Goal: Information Seeking & Learning: Check status

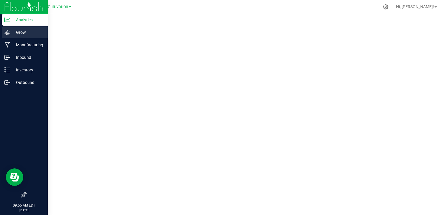
click at [26, 29] on p "Grow" at bounding box center [27, 32] width 35 height 7
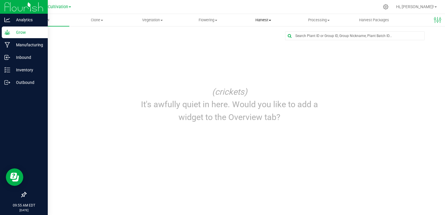
click at [256, 19] on span "Harvest" at bounding box center [263, 19] width 55 height 5
click at [270, 34] on li "Harvests" at bounding box center [263, 35] width 55 height 7
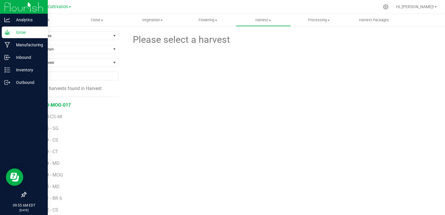
click at [58, 107] on span "250430-MOG-017" at bounding box center [52, 105] width 38 height 6
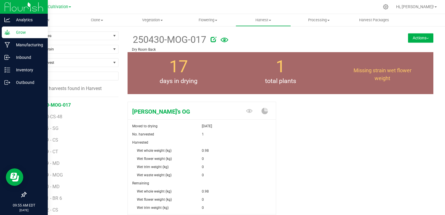
click at [324, 131] on div "[PERSON_NAME]'s OG Moved to drying [DATE] No. harvested 1 Harvested Wet whole w…" at bounding box center [281, 172] width 306 height 147
click at [46, 115] on span "250520-CS-48" at bounding box center [48, 117] width 30 height 6
click at [61, 105] on span "250430-MOG-017" at bounding box center [52, 105] width 38 height 6
click at [50, 128] on span "250916 - SG" at bounding box center [46, 129] width 26 height 6
drag, startPoint x: 54, startPoint y: 137, endPoint x: 84, endPoint y: 148, distance: 32.3
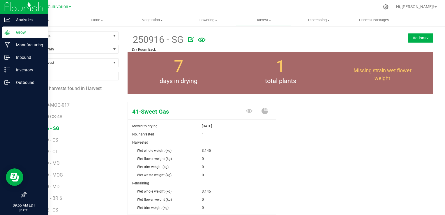
click at [84, 148] on li "250919 - CT" at bounding box center [73, 150] width 81 height 12
click at [52, 139] on span "250919 - CS" at bounding box center [46, 140] width 26 height 6
click at [51, 210] on span "250923 - MOG" at bounding box center [48, 211] width 30 height 6
click at [51, 136] on li "250922 - SG" at bounding box center [73, 139] width 81 height 12
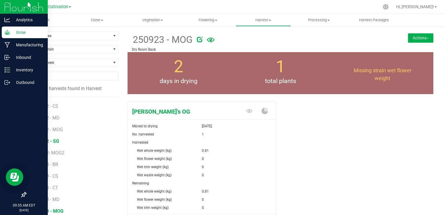
click at [51, 140] on span "250922 - SG" at bounding box center [46, 141] width 26 height 6
